Goal: Transaction & Acquisition: Purchase product/service

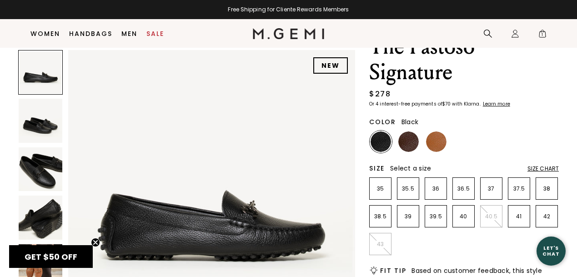
scroll to position [48, 0]
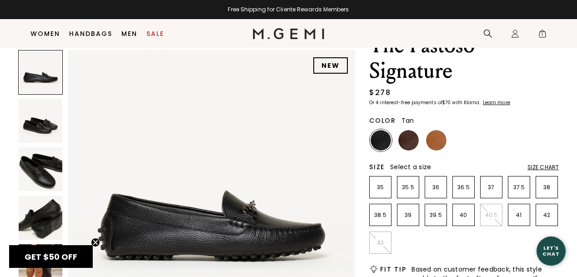
click at [441, 136] on img at bounding box center [436, 140] width 20 height 20
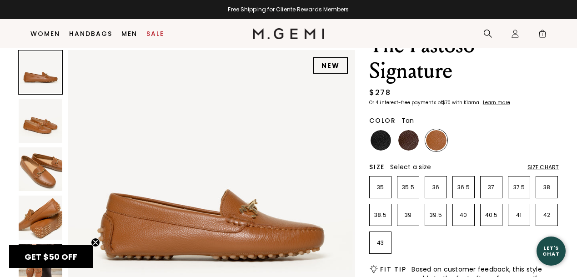
click at [44, 172] on img at bounding box center [41, 169] width 44 height 44
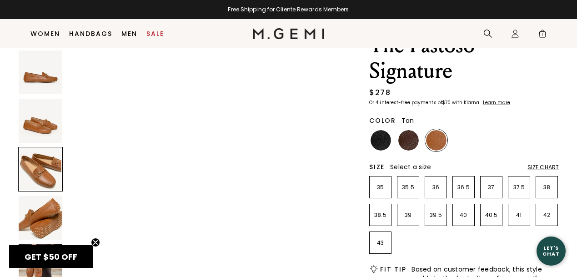
scroll to position [592, 0]
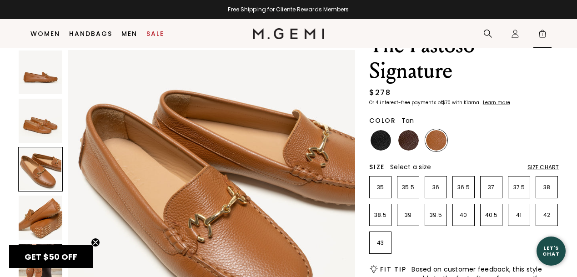
click at [542, 33] on span "1" at bounding box center [542, 35] width 9 height 9
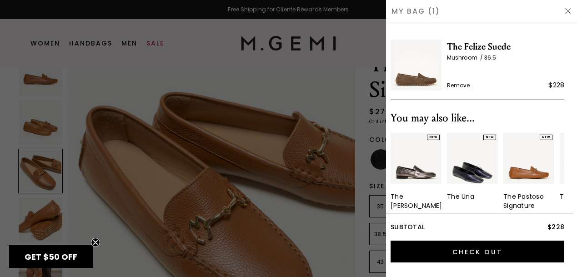
scroll to position [0, 0]
click at [542, 33] on div "The Felize Suede Mushroom 36.5 Remove $228" at bounding box center [478, 64] width 174 height 69
